Goal: Navigation & Orientation: Find specific page/section

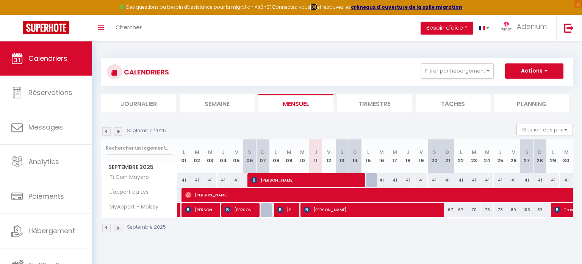
click at [316, 6] on strong "ICI" at bounding box center [314, 7] width 7 height 6
click at [380, 9] on strong "créneaux d'ouverture de la salle migration" at bounding box center [406, 7] width 111 height 6
